Goal: Task Accomplishment & Management: Manage account settings

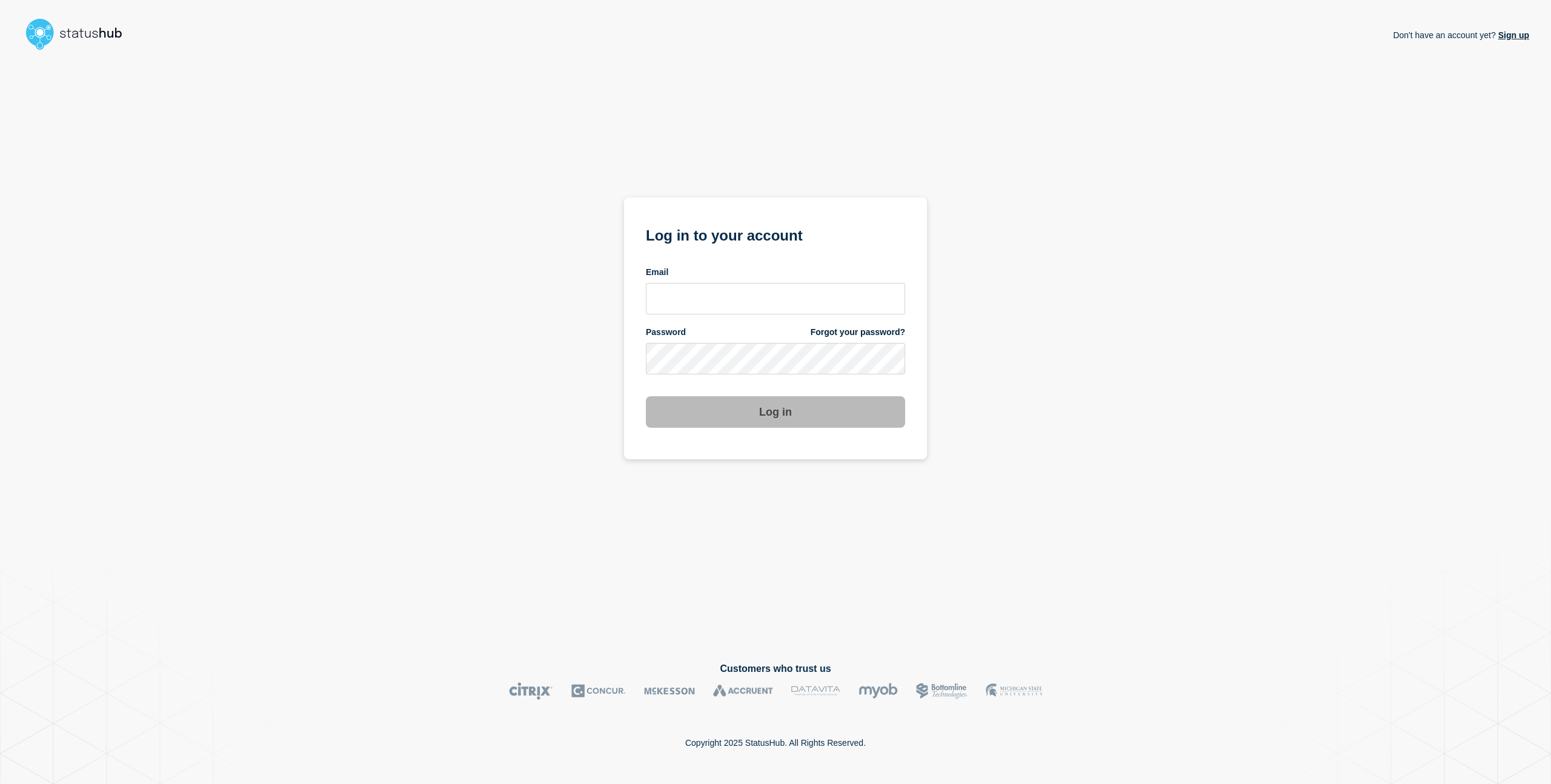
click at [775, 317] on form "Log in to your account Email Password Forgot your password? Log in" at bounding box center [776, 325] width 259 height 205
click at [764, 275] on div "Email" at bounding box center [776, 272] width 259 height 11
click at [755, 292] on input "email input" at bounding box center [776, 299] width 259 height 31
type input "[PERSON_NAME][EMAIL_ADDRESS][PERSON_NAME][DOMAIN_NAME]"
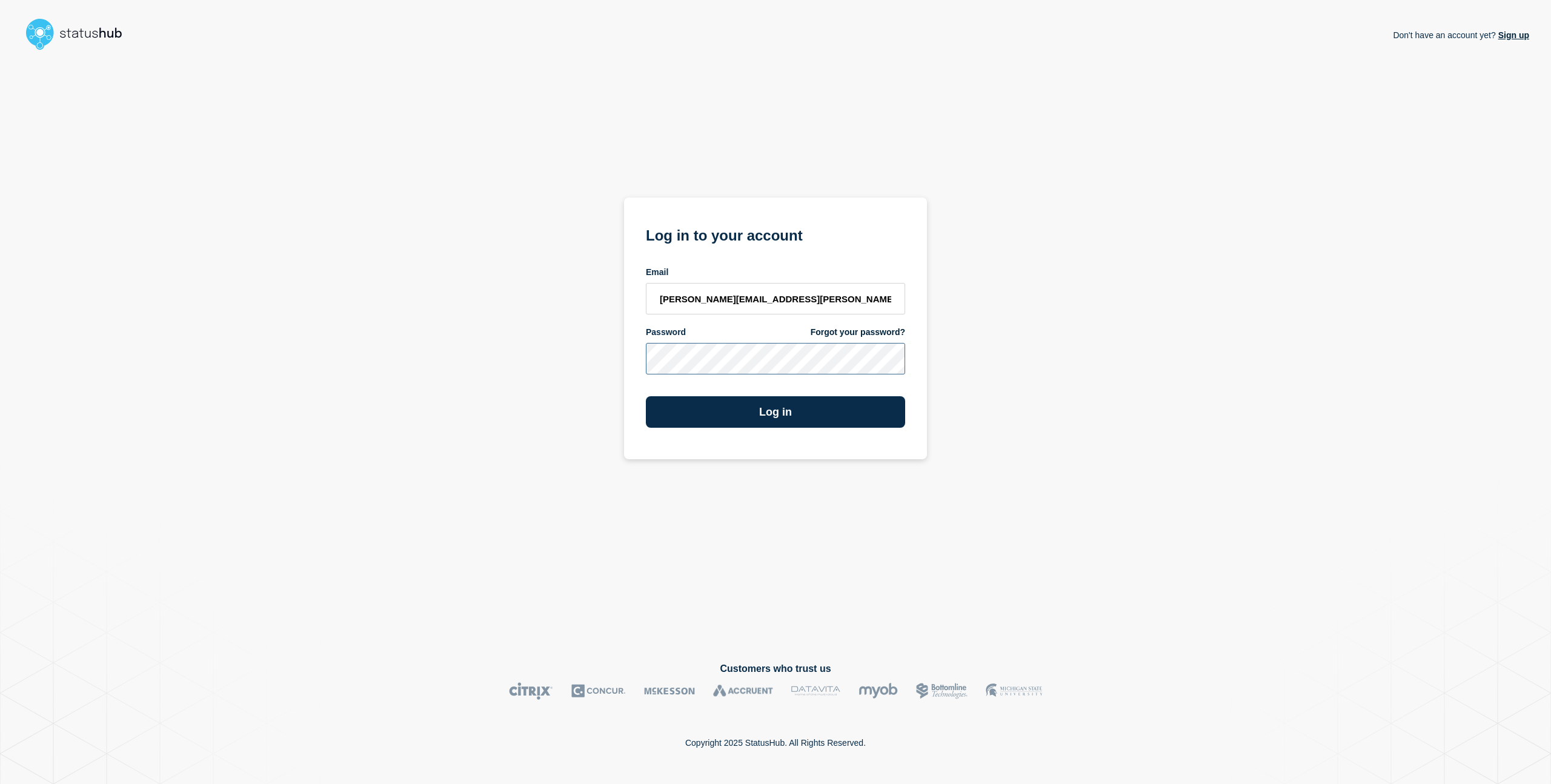
click at [646, 396] on button "Log in" at bounding box center [776, 411] width 259 height 31
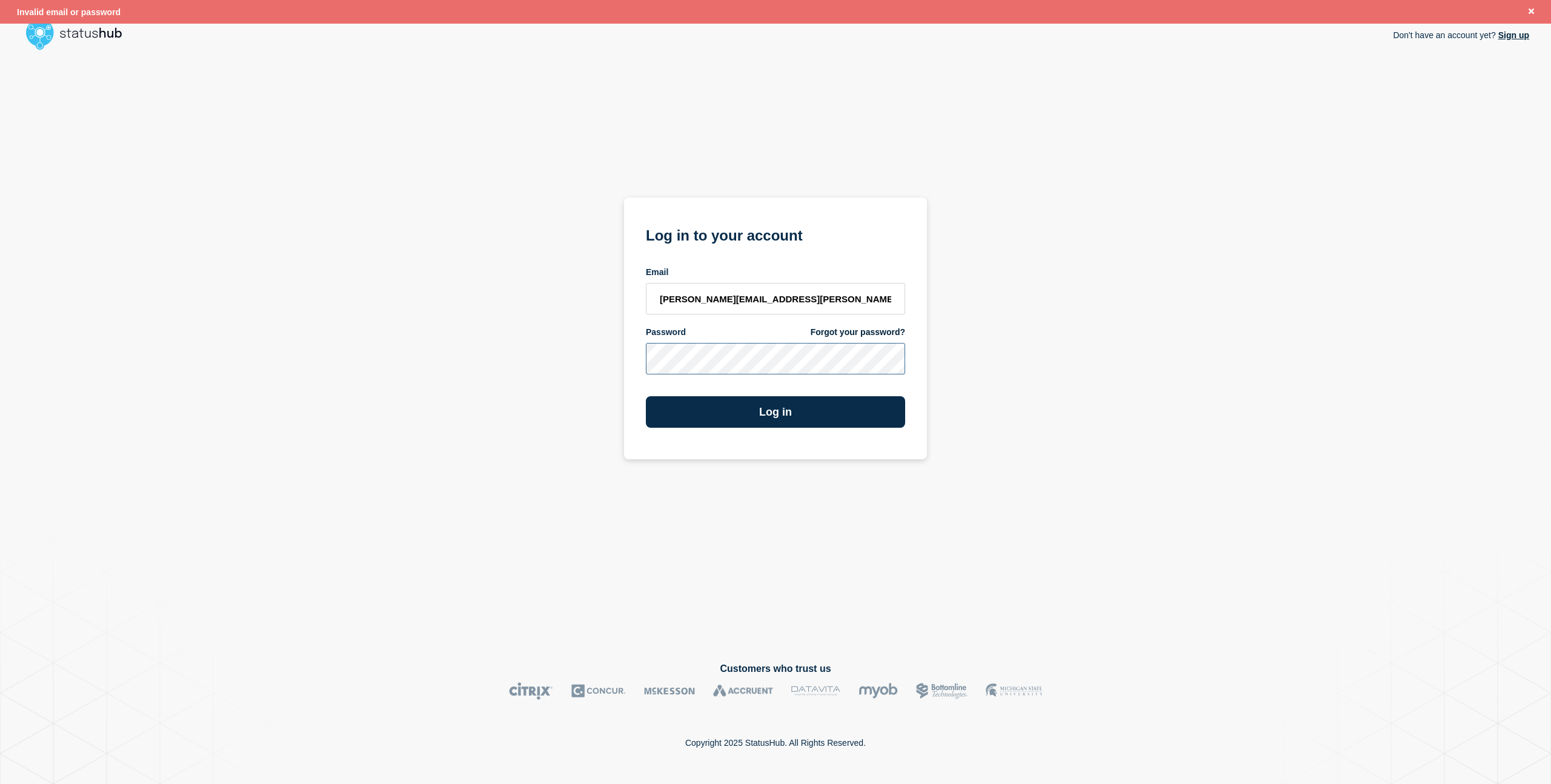
click at [646, 396] on button "Log in" at bounding box center [776, 411] width 259 height 31
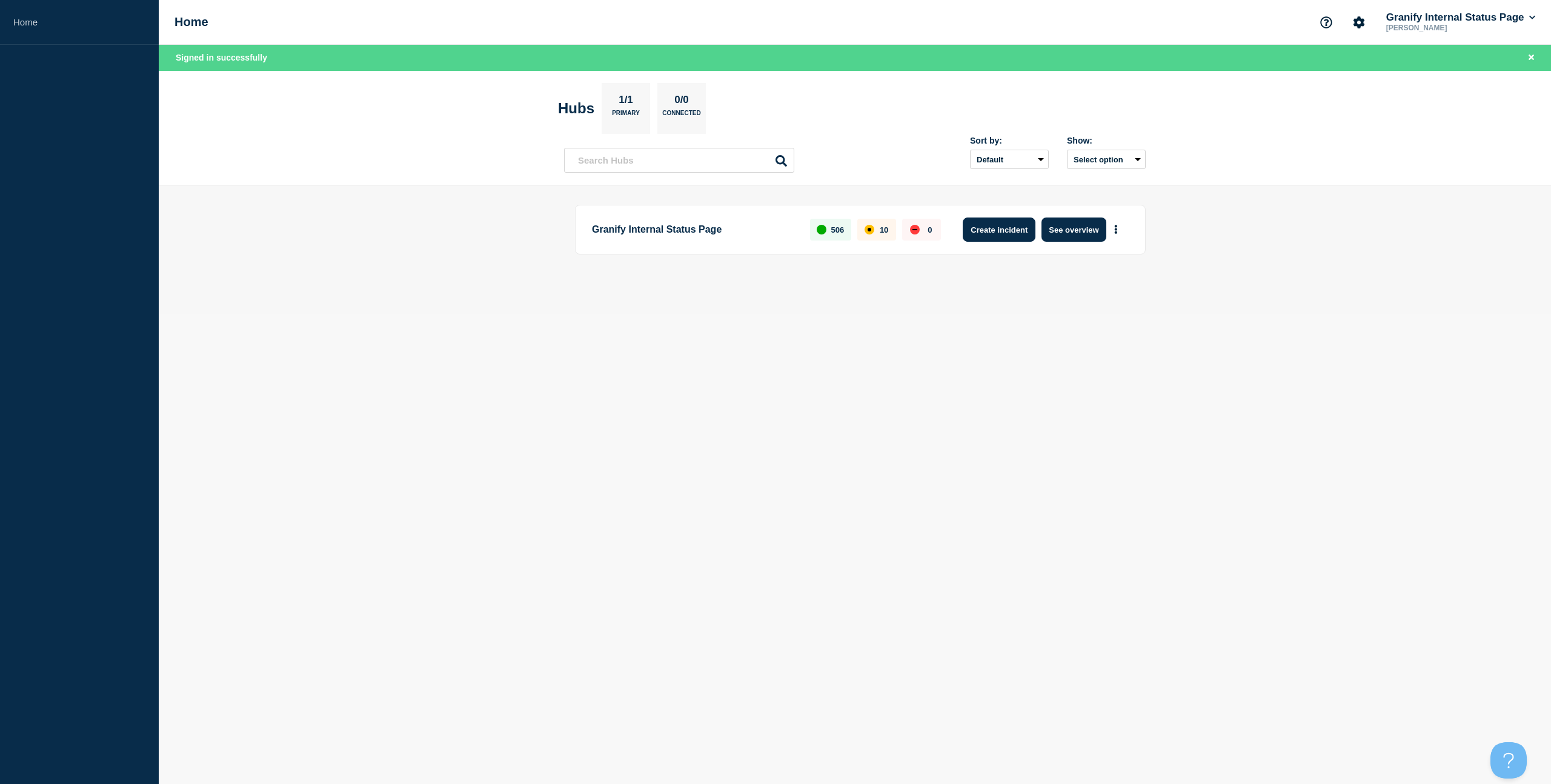
click at [1025, 230] on button "Create incident" at bounding box center [999, 229] width 72 height 24
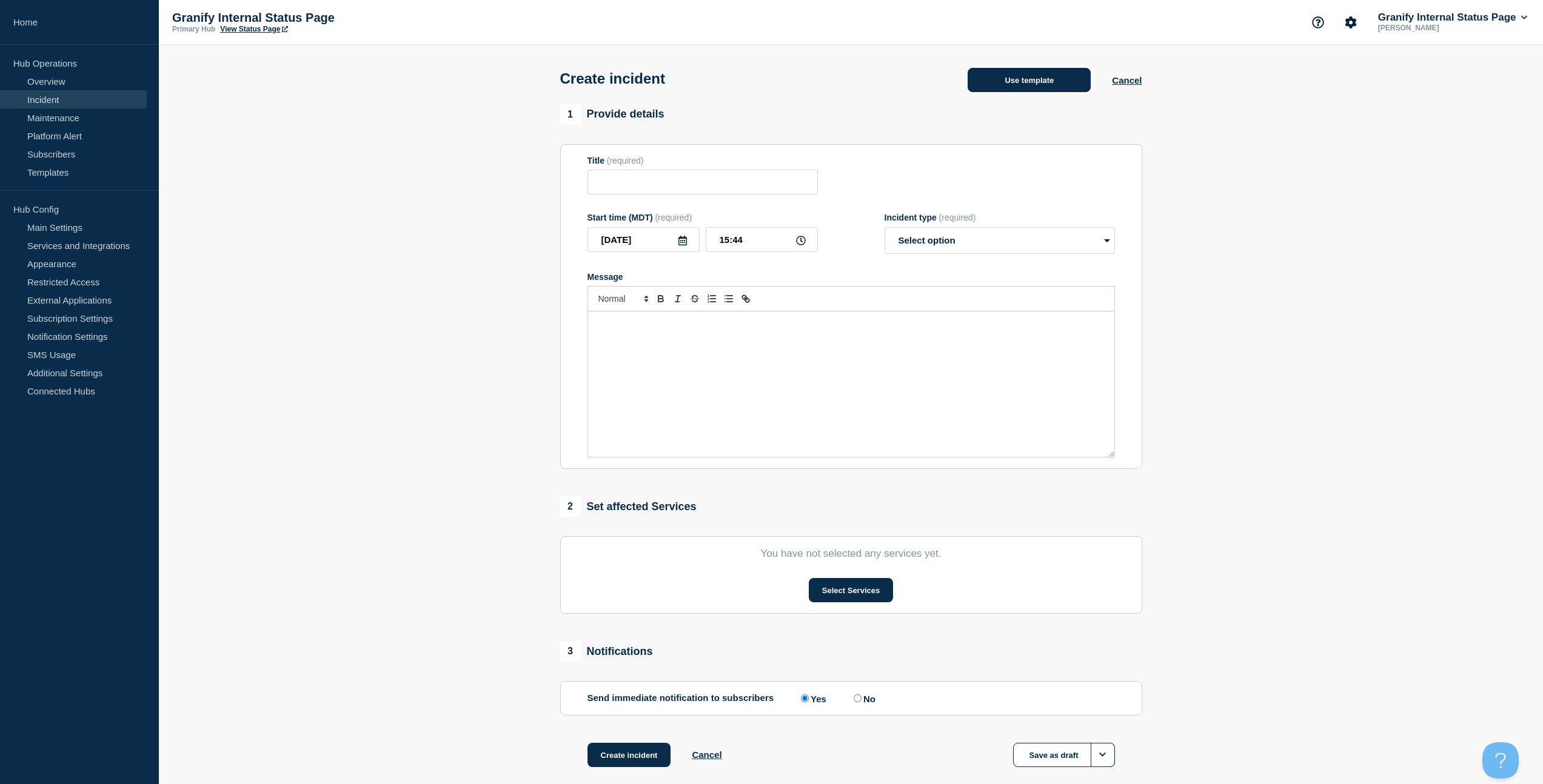
click at [1059, 93] on button "Use template" at bounding box center [1029, 79] width 123 height 24
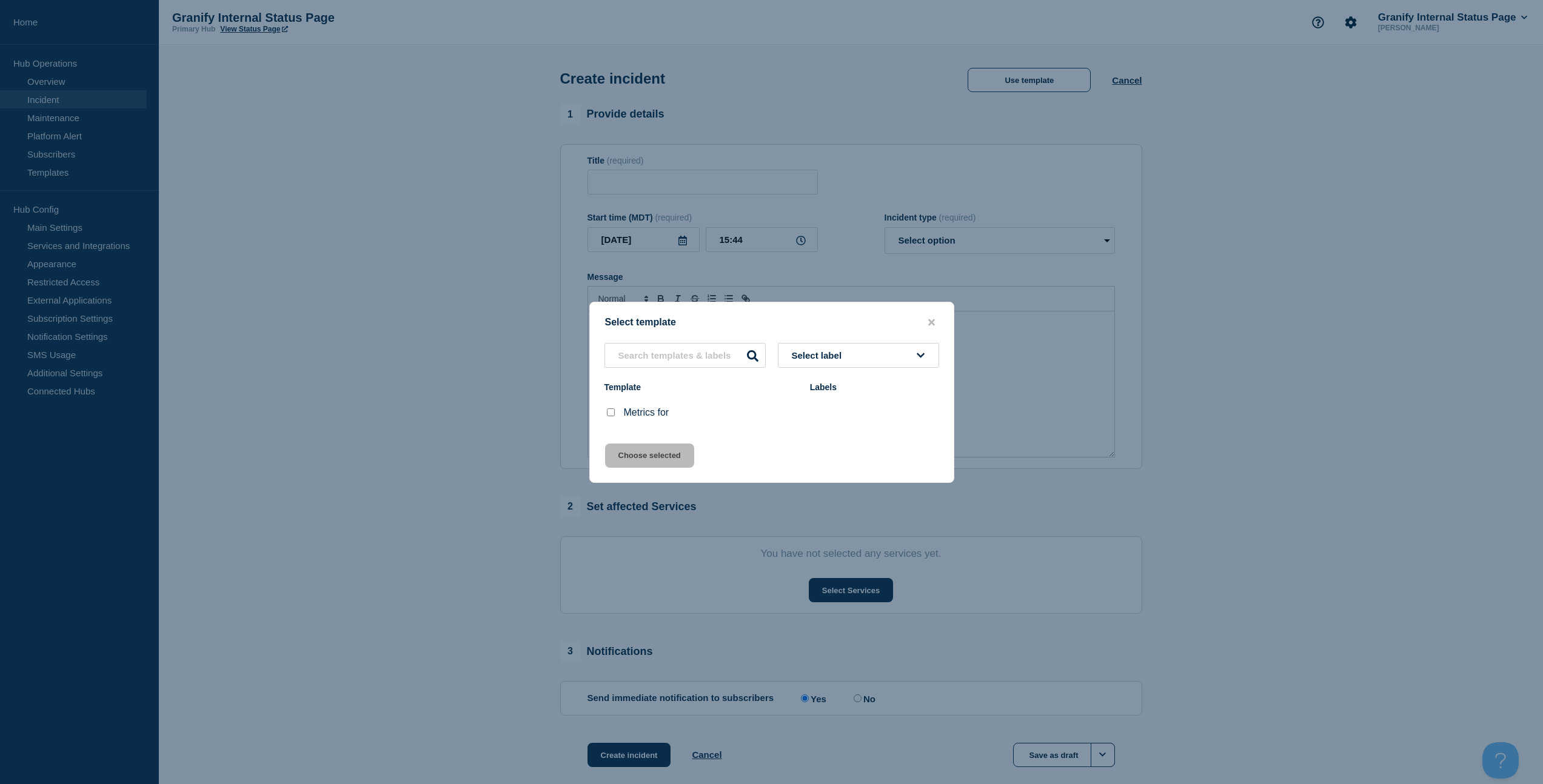
drag, startPoint x: 611, startPoint y: 417, endPoint x: 620, endPoint y: 439, distance: 23.8
click at [611, 416] on input "Metrics for checkbox" at bounding box center [611, 412] width 8 height 8
checkbox input "true"
click at [629, 453] on button "Choose selected" at bounding box center [649, 455] width 89 height 24
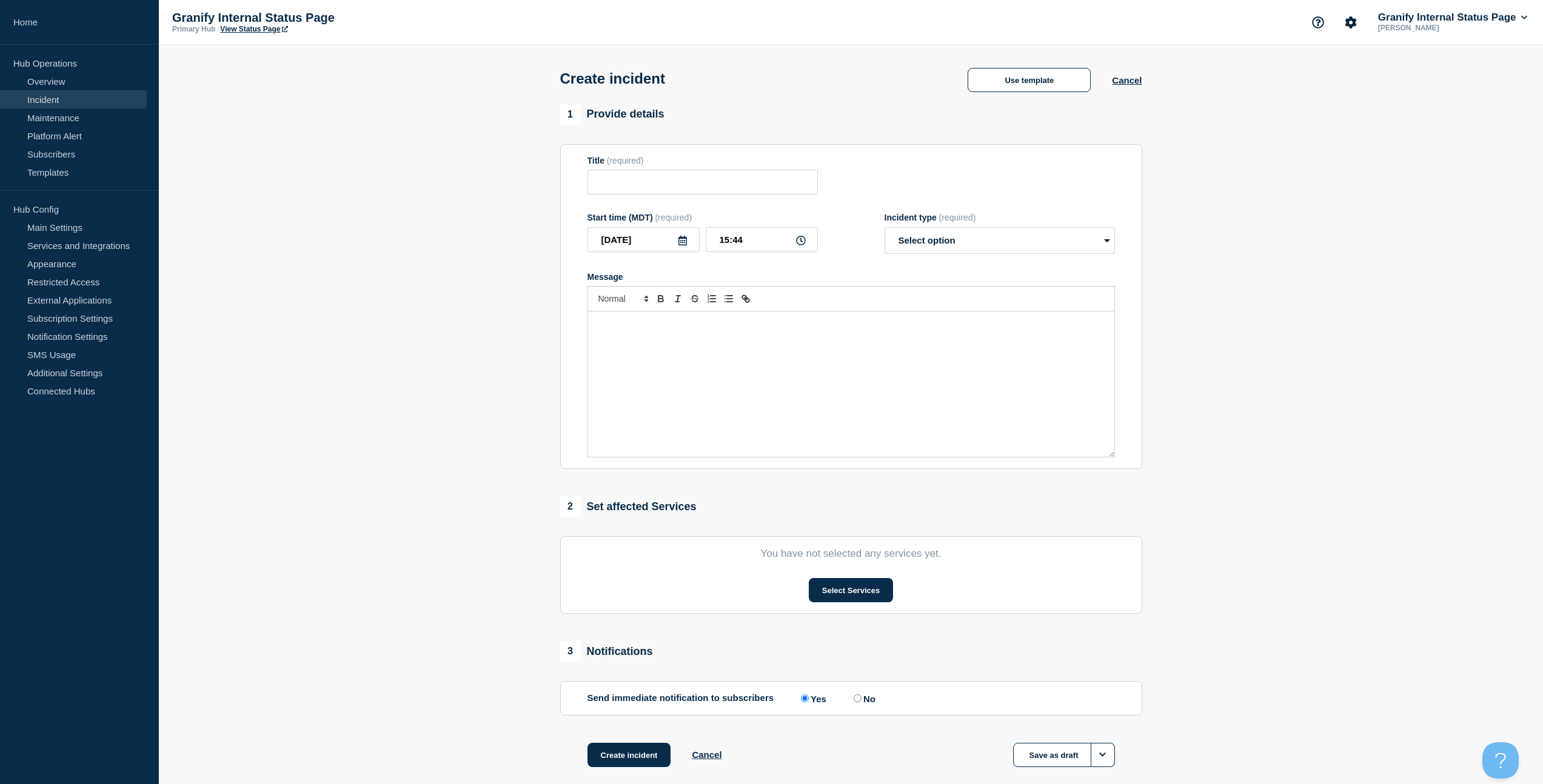
type input "Metrics for"
select select "monitoring"
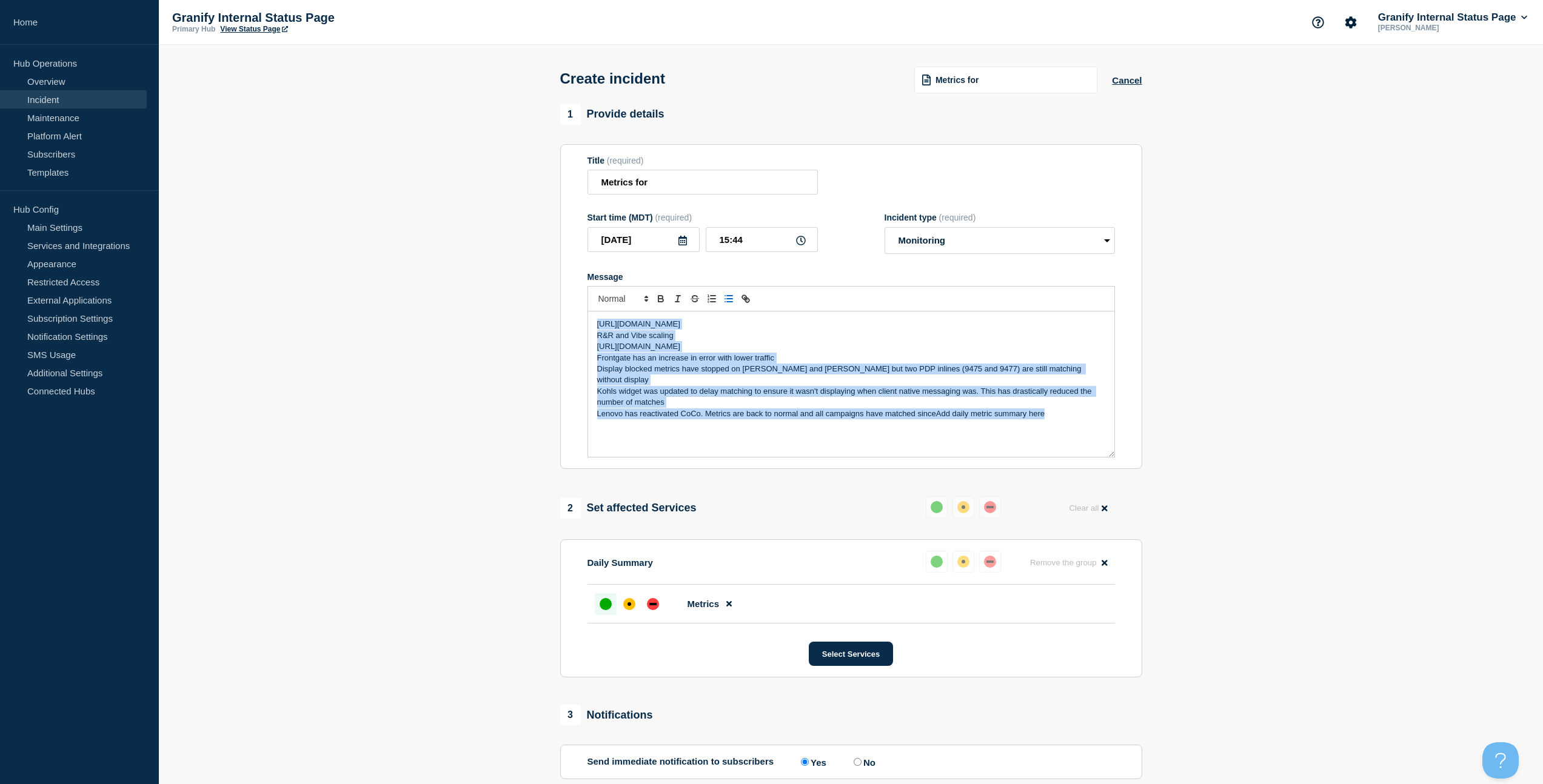
click at [726, 304] on icon "Toggle bulleted list" at bounding box center [728, 298] width 10 height 10
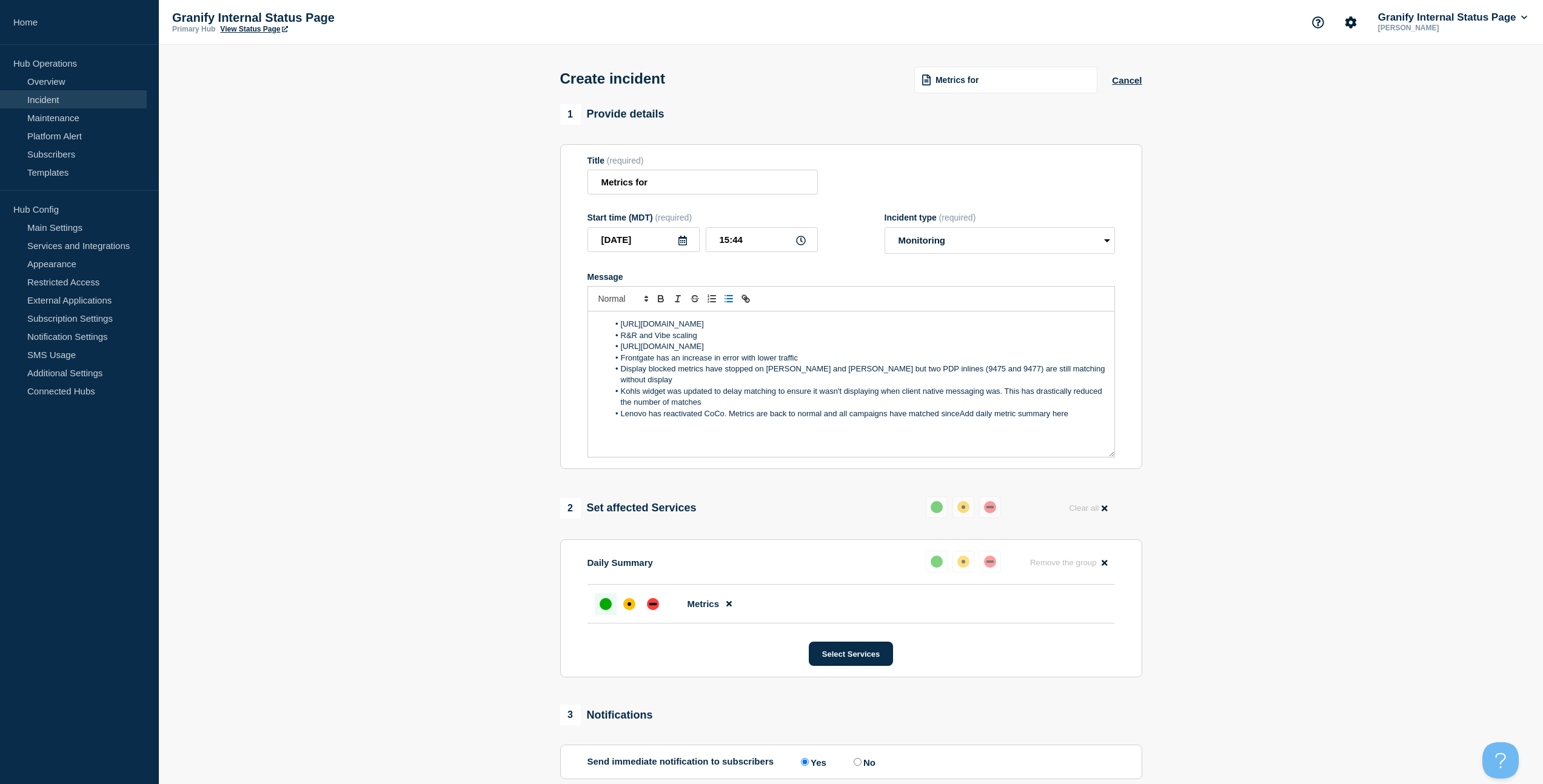
click at [705, 469] on section "Title (required) Metrics for Start time (MDT) (required) [DATE] 15:44 Incident …" at bounding box center [851, 306] width 582 height 325
drag, startPoint x: 789, startPoint y: 333, endPoint x: 614, endPoint y: 334, distance: 175.0
click at [614, 330] on li "[URL][DOMAIN_NAME]" at bounding box center [857, 323] width 496 height 10
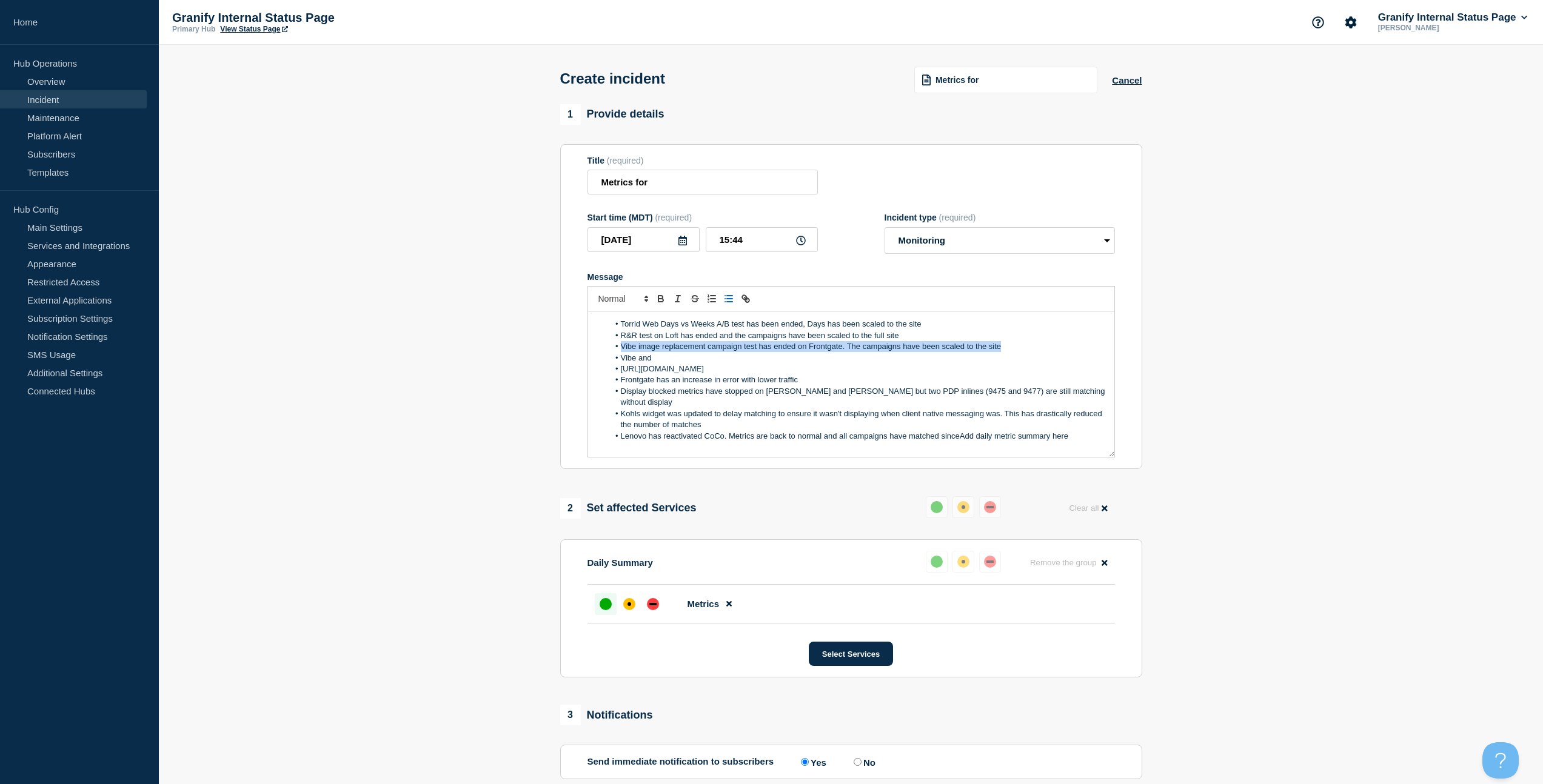
copy li "Vibe image replacement campaign test has ended on Frontgate. The campaigns have…"
click at [790, 363] on li "Vibe and Vibe image replacement campaign test has ended on Frontgate. The campa…" at bounding box center [857, 358] width 496 height 10
click at [808, 363] on li "Vibe and Vibe image replacement campaign tests has ended on Frontgate. The camp…" at bounding box center [857, 358] width 496 height 10
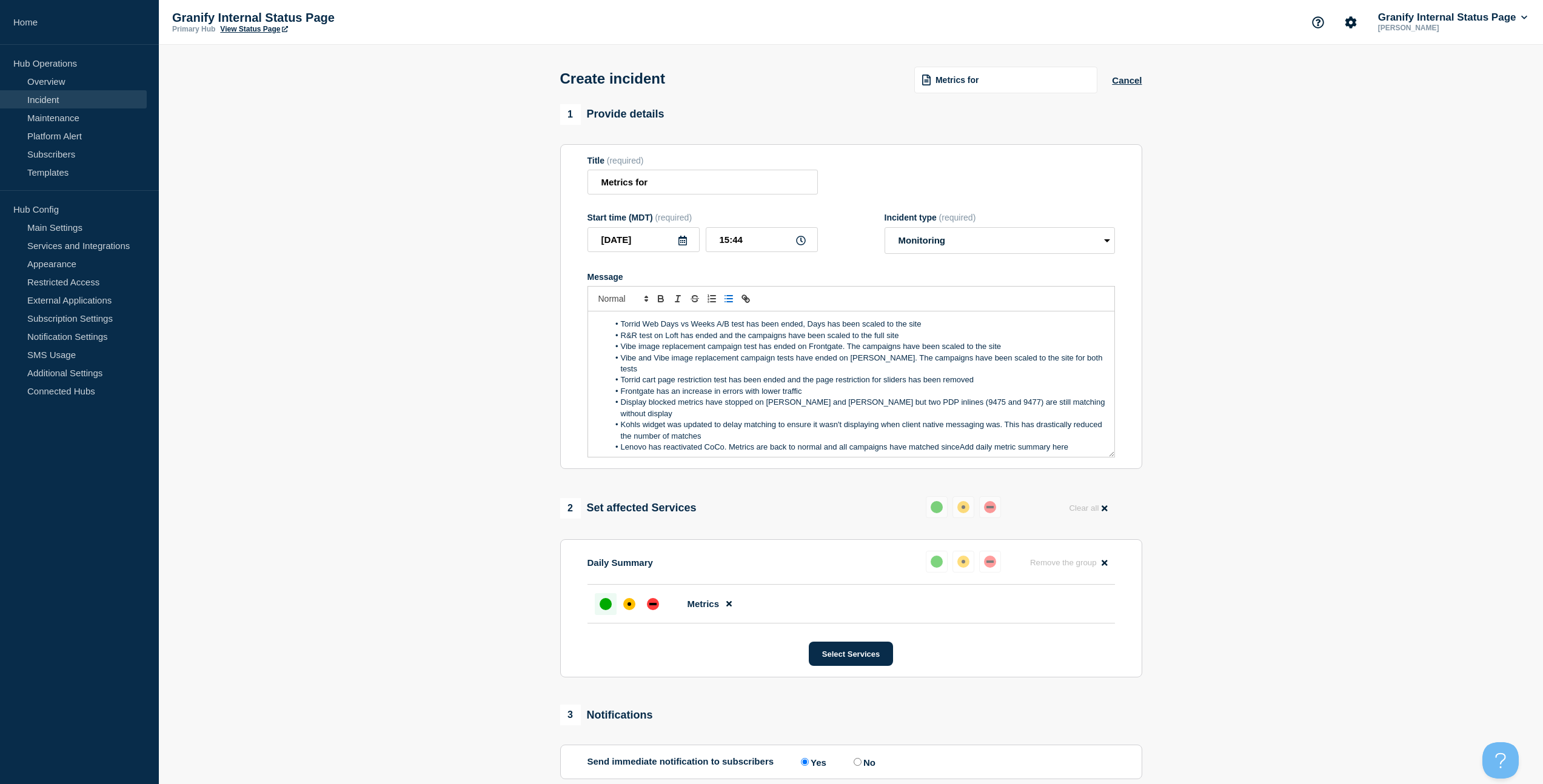
click at [830, 329] on div "Torrid Web Days vs Weeks A/B test has been ended, Days has been scaled to the s…" at bounding box center [850, 383] width 526 height 145
click at [828, 330] on li "Torrid Web Days vs Weeks A/B test has been ended, Days has been scaled to the s…" at bounding box center [857, 323] width 496 height 10
drag, startPoint x: 639, startPoint y: 368, endPoint x: 639, endPoint y: 381, distance: 13.0
click at [639, 368] on li "Vibe and Vibe image replacement campaign tests have ended on [PERSON_NAME]. The…" at bounding box center [857, 364] width 496 height 23
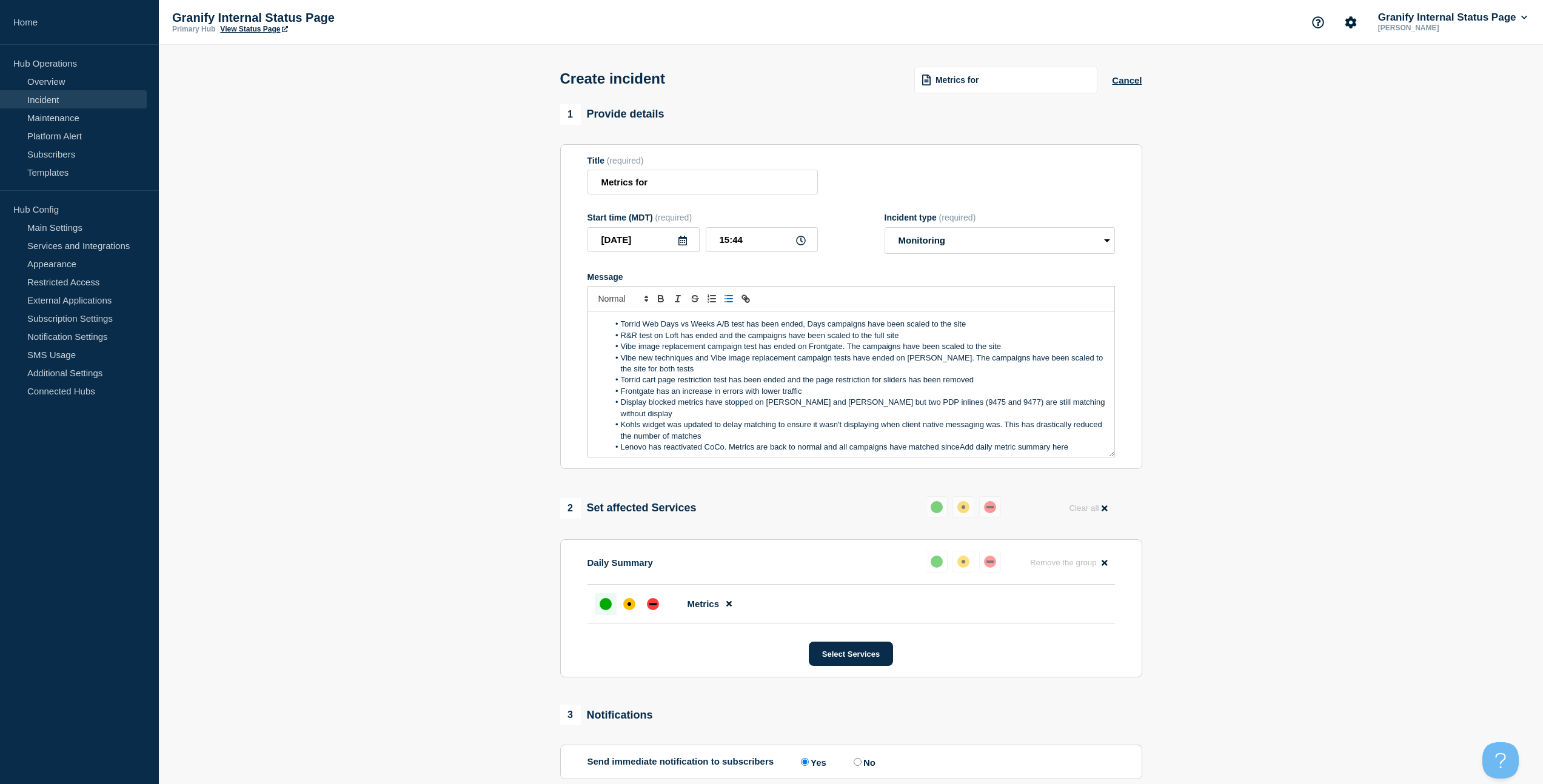
click at [905, 412] on li "Display blocked metrics have stopped on [PERSON_NAME] and [PERSON_NAME] but two…" at bounding box center [857, 408] width 496 height 23
paste input "[URL][DOMAIN_NAME]"
click at [935, 412] on li "Display blocked metrics have stopped on [PERSON_NAME] and [PERSON_NAME] but two…" at bounding box center [857, 408] width 496 height 23
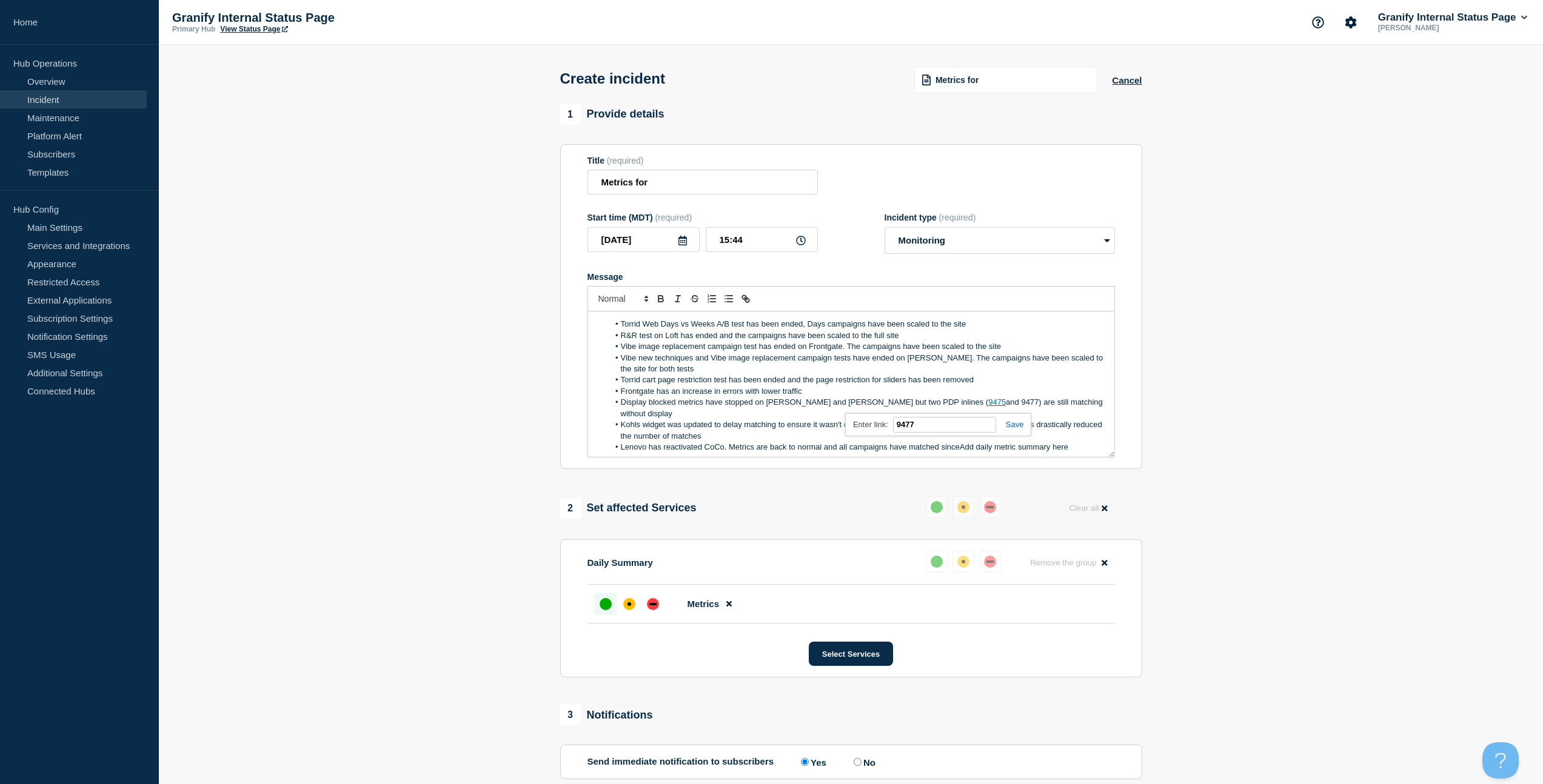
paste input "[URL][DOMAIN_NAME]"
type input "[URL][DOMAIN_NAME]"
click at [967, 446] on li "Lenovo has reactivated CoCo. Metrics are back to normal and all campaigns have …" at bounding box center [857, 446] width 496 height 10
click at [960, 444] on li "Lenovo has reactivated CoCo. Metrics are back to normal and all campaigns have …" at bounding box center [857, 446] width 496 height 10
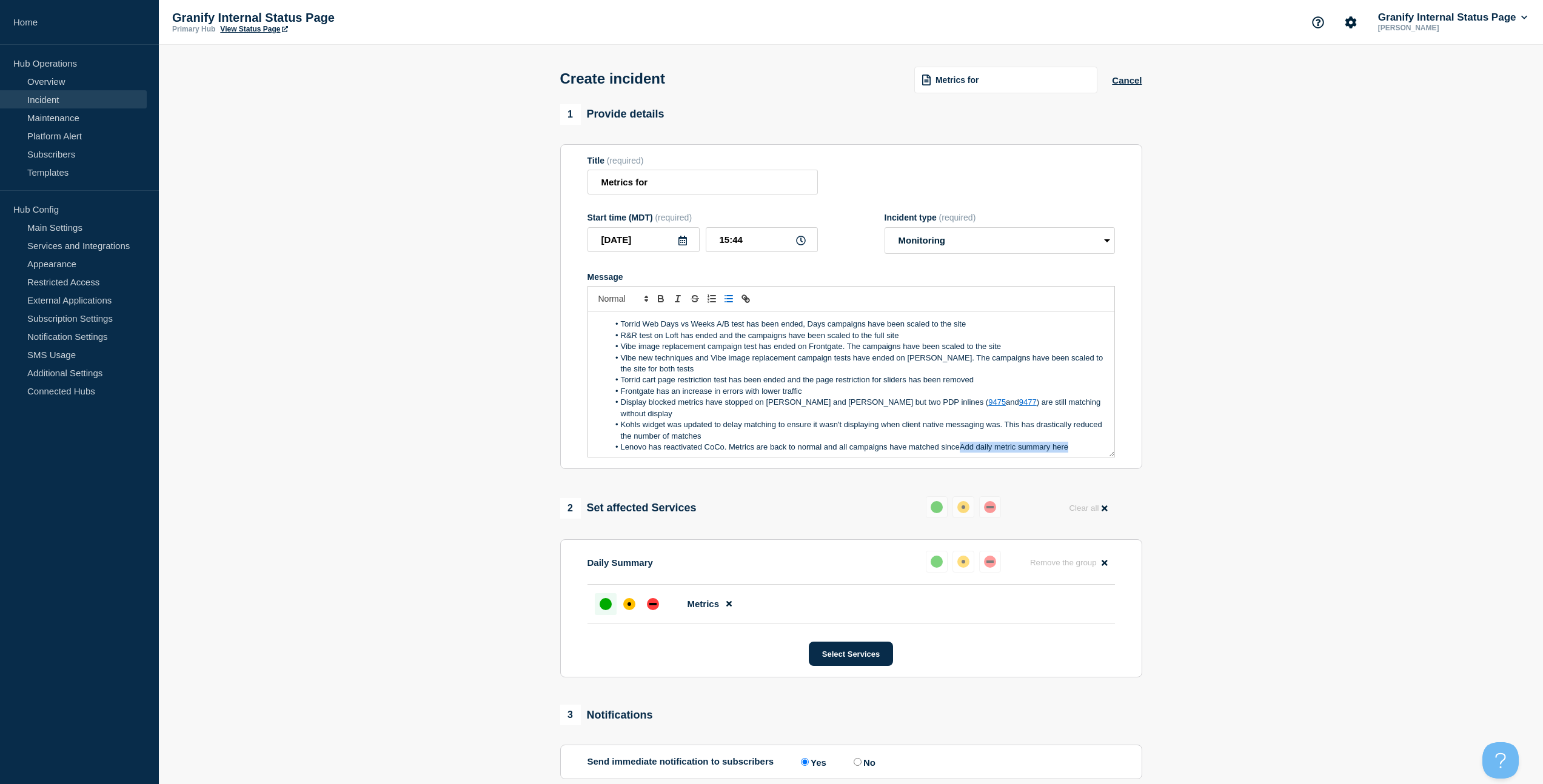
drag, startPoint x: 959, startPoint y: 446, endPoint x: 1114, endPoint y: 446, distance: 155.0
click at [1114, 446] on div "Torrid Web Days vs Weeks A/B test has been ended, Days campaigns have been scal…" at bounding box center [851, 383] width 528 height 146
click at [783, 385] on li "Torrid cart page restriction test has been ended and the page restriction for s…" at bounding box center [857, 380] width 496 height 10
click at [819, 413] on li "Display blocked metrics have stopped on [PERSON_NAME] and [PERSON_NAME] but two…" at bounding box center [857, 408] width 496 height 23
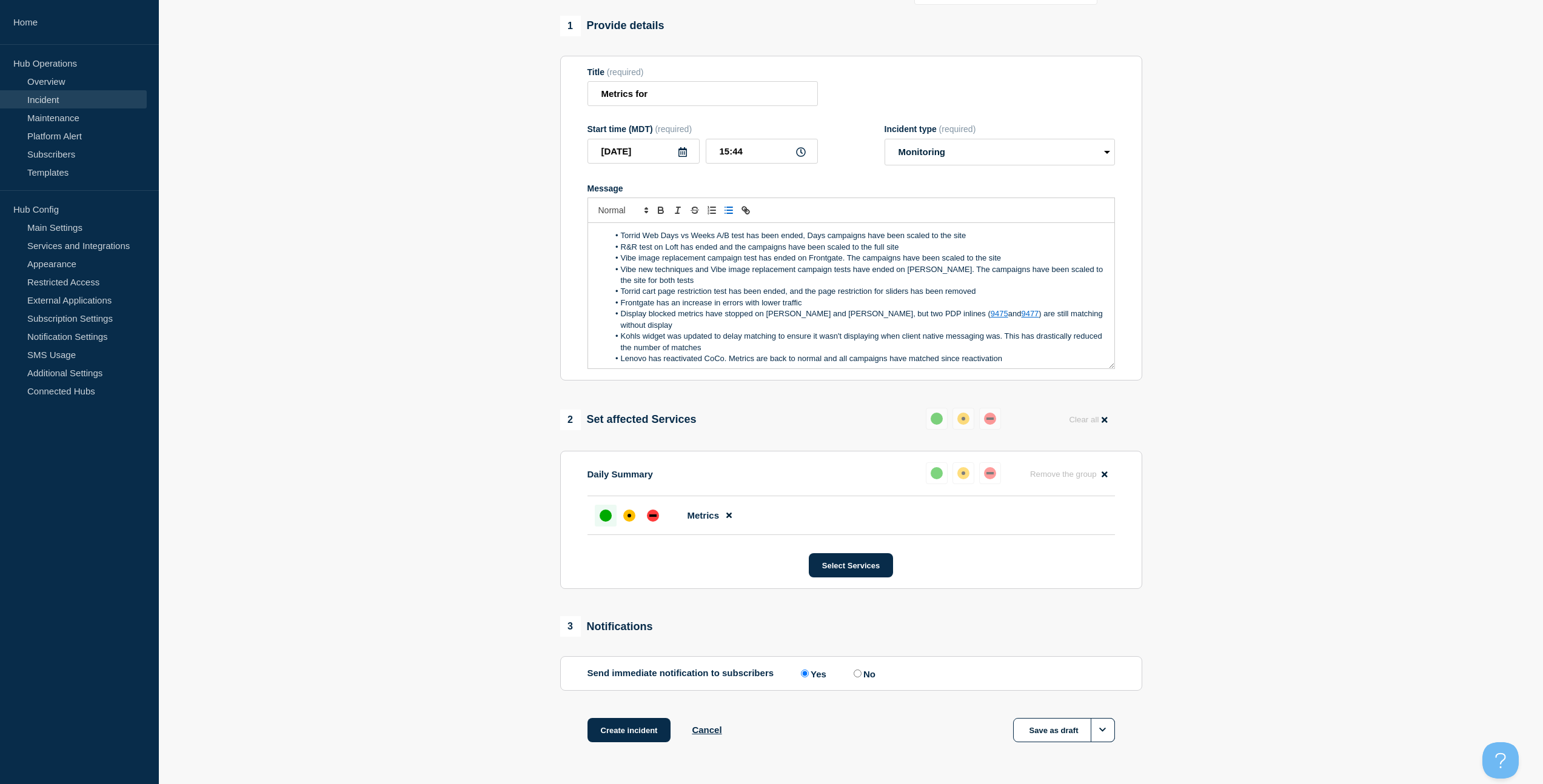
scroll to position [144, 0]
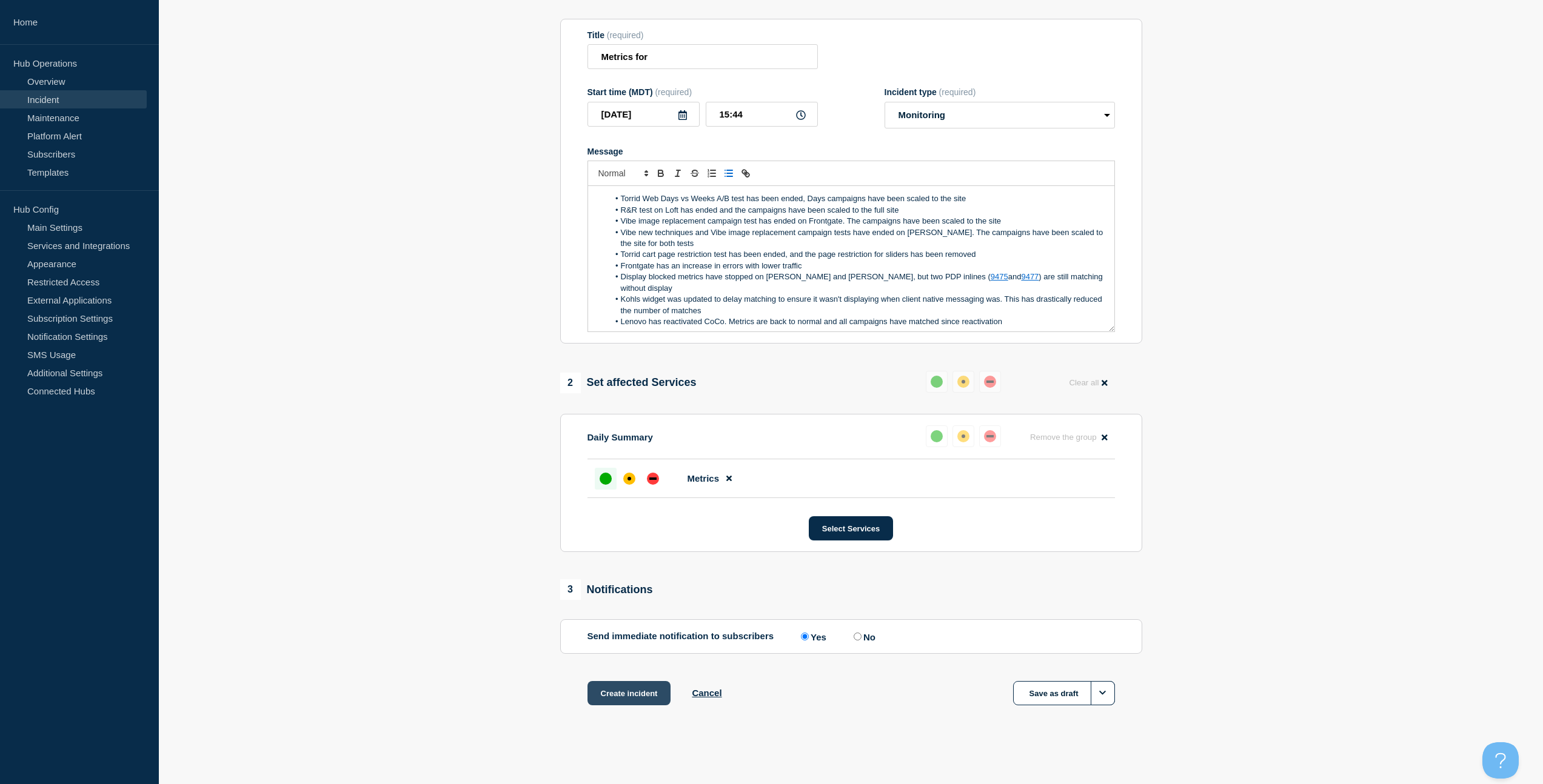
click at [658, 691] on button "Create incident" at bounding box center [630, 692] width 84 height 24
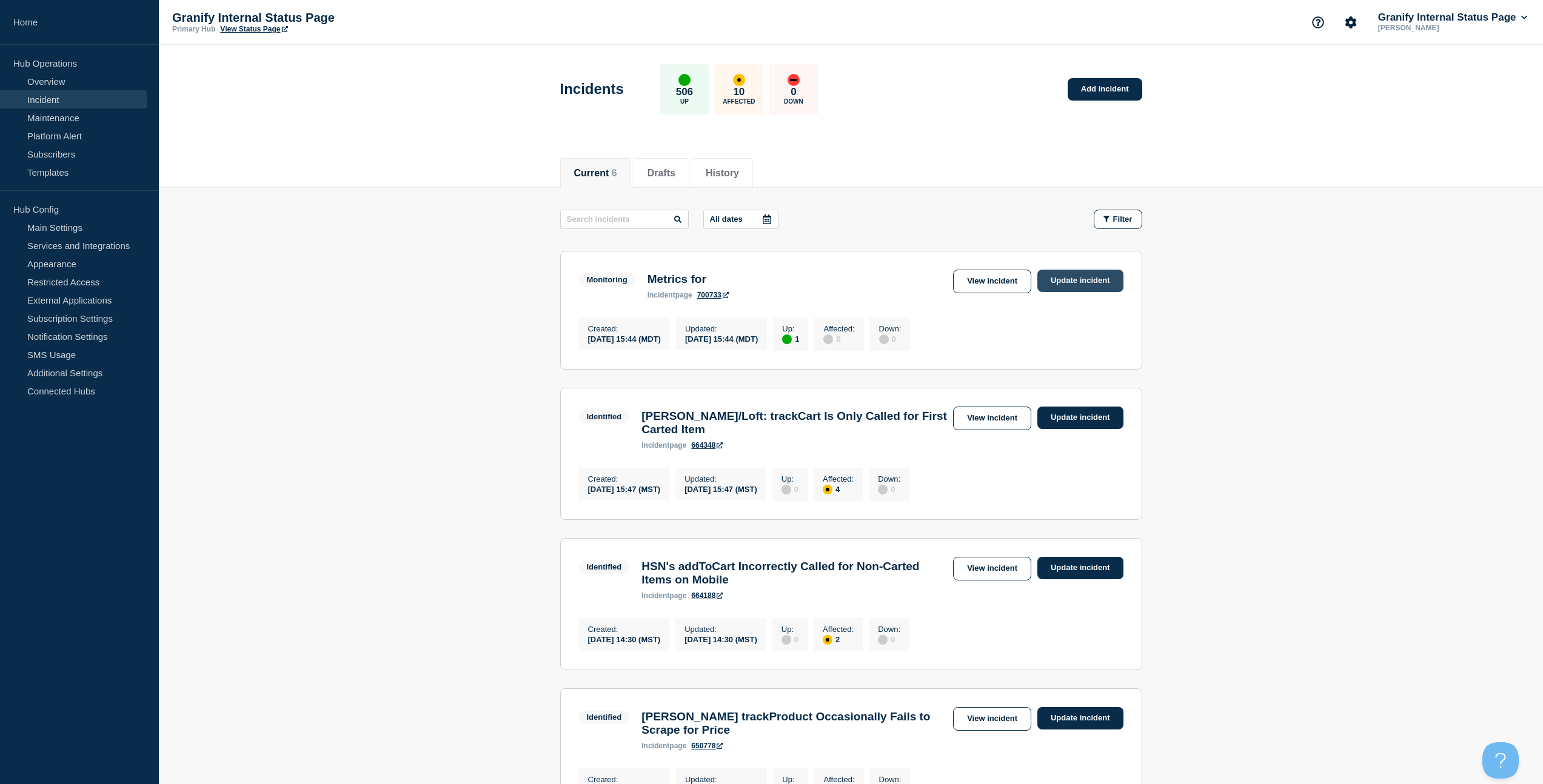
click at [1066, 286] on link "Update incident" at bounding box center [1080, 281] width 86 height 23
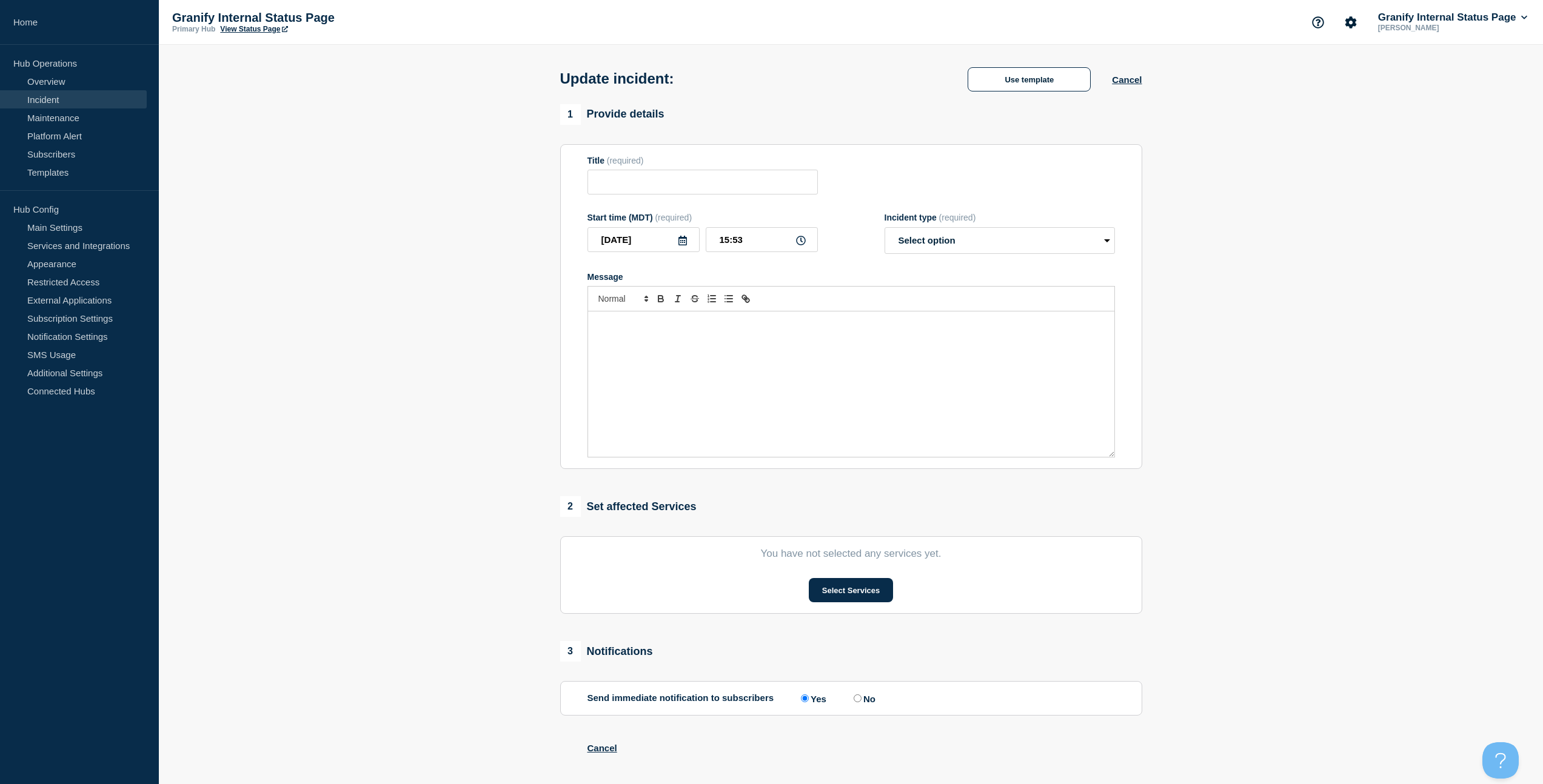
type input "Metrics for"
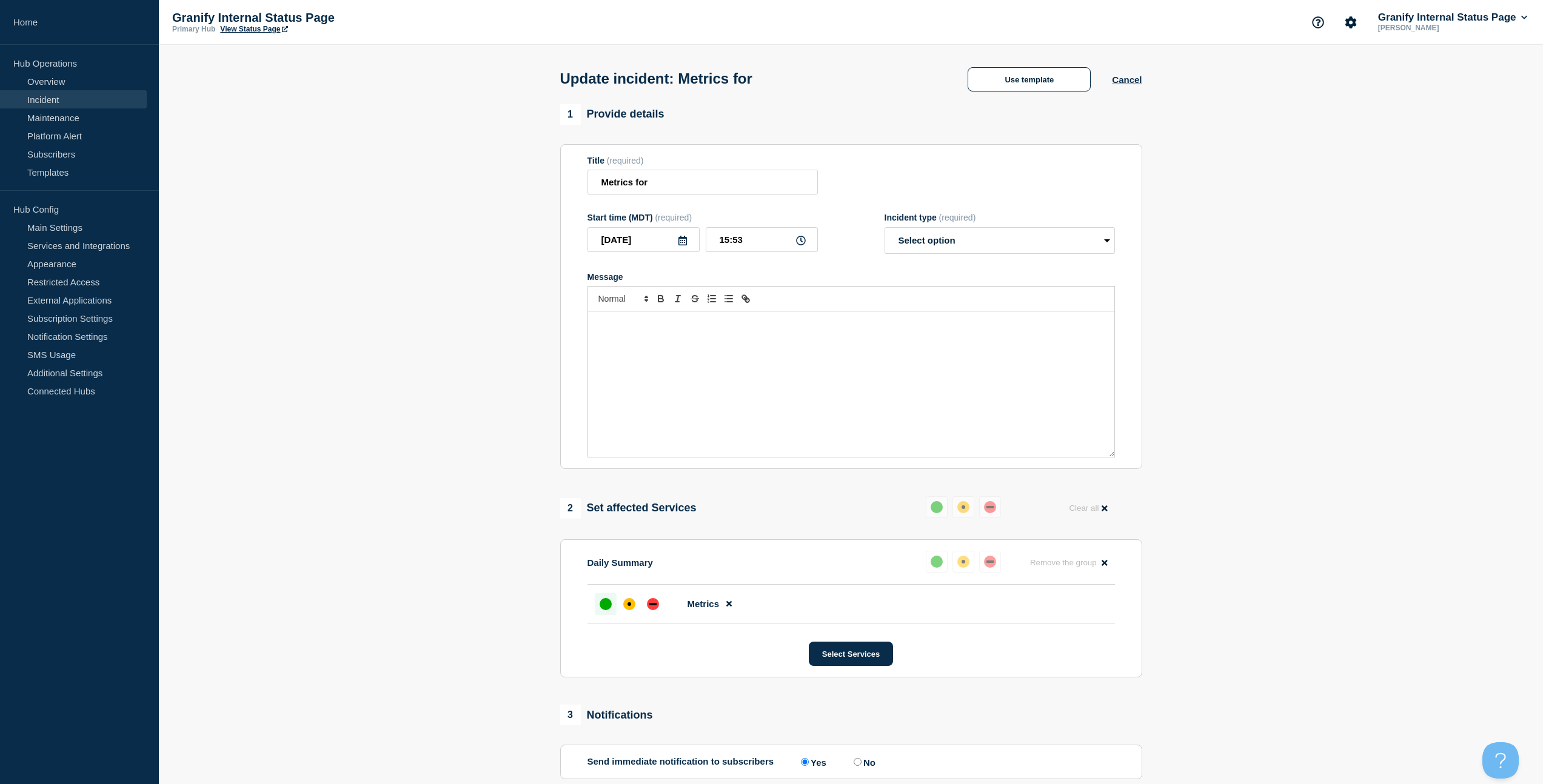
drag, startPoint x: 923, startPoint y: 234, endPoint x: 924, endPoint y: 243, distance: 9.1
click at [923, 237] on div "Incident type (required) Select option Investigating Identified Monitoring Reso…" at bounding box center [999, 233] width 230 height 41
click at [924, 243] on select "Select option Investigating Identified Monitoring Resolved" at bounding box center [999, 240] width 230 height 27
select select "resolved"
click at [885, 236] on select "Select option Investigating Identified Monitoring Resolved" at bounding box center [999, 240] width 230 height 27
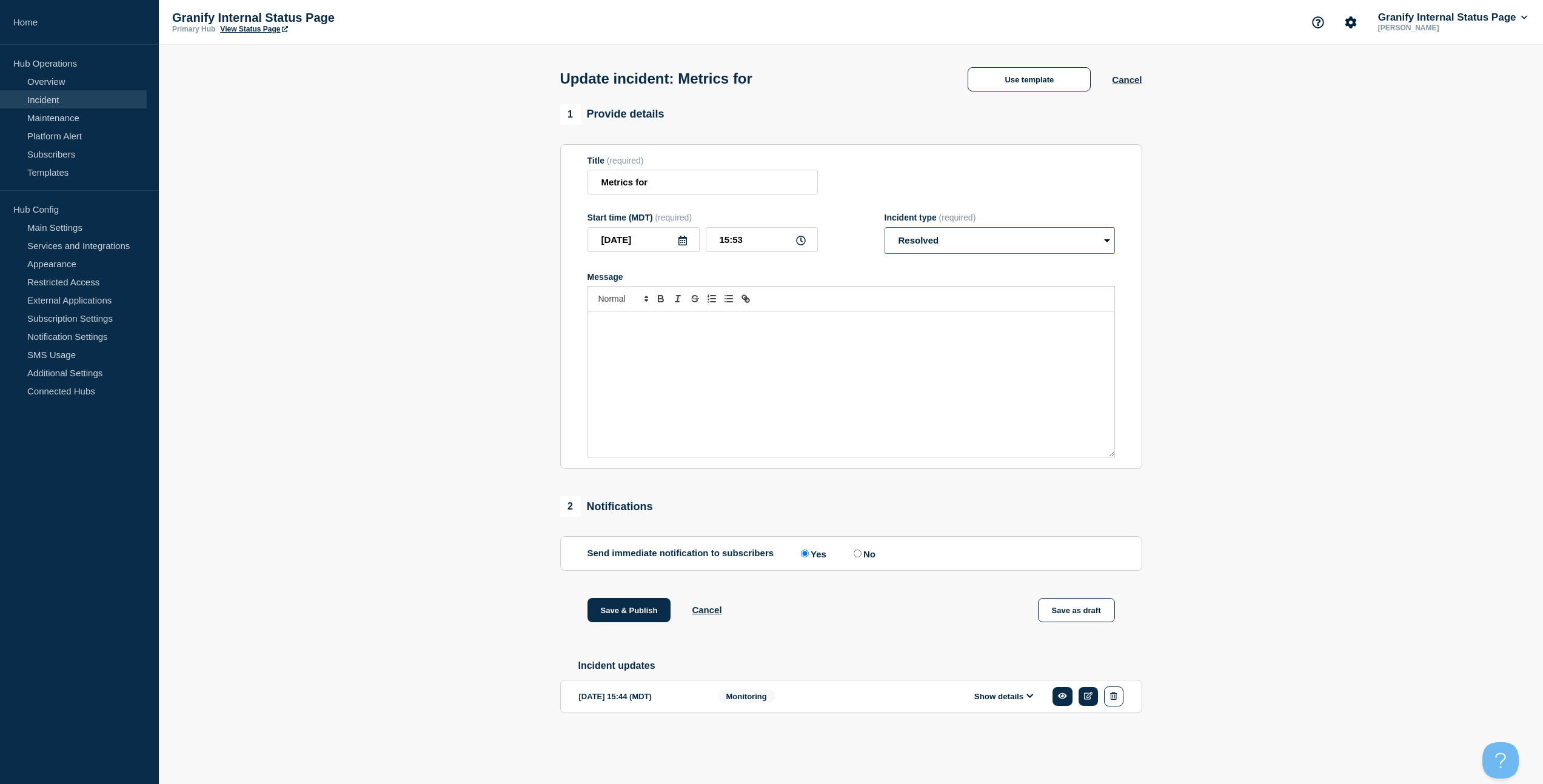
scroll to position [2, 0]
click at [856, 557] on input "No" at bounding box center [857, 553] width 8 height 8
radio input "true"
radio input "false"
click at [615, 622] on button "Save & Publish" at bounding box center [630, 609] width 84 height 24
